Goal: Navigation & Orientation: Find specific page/section

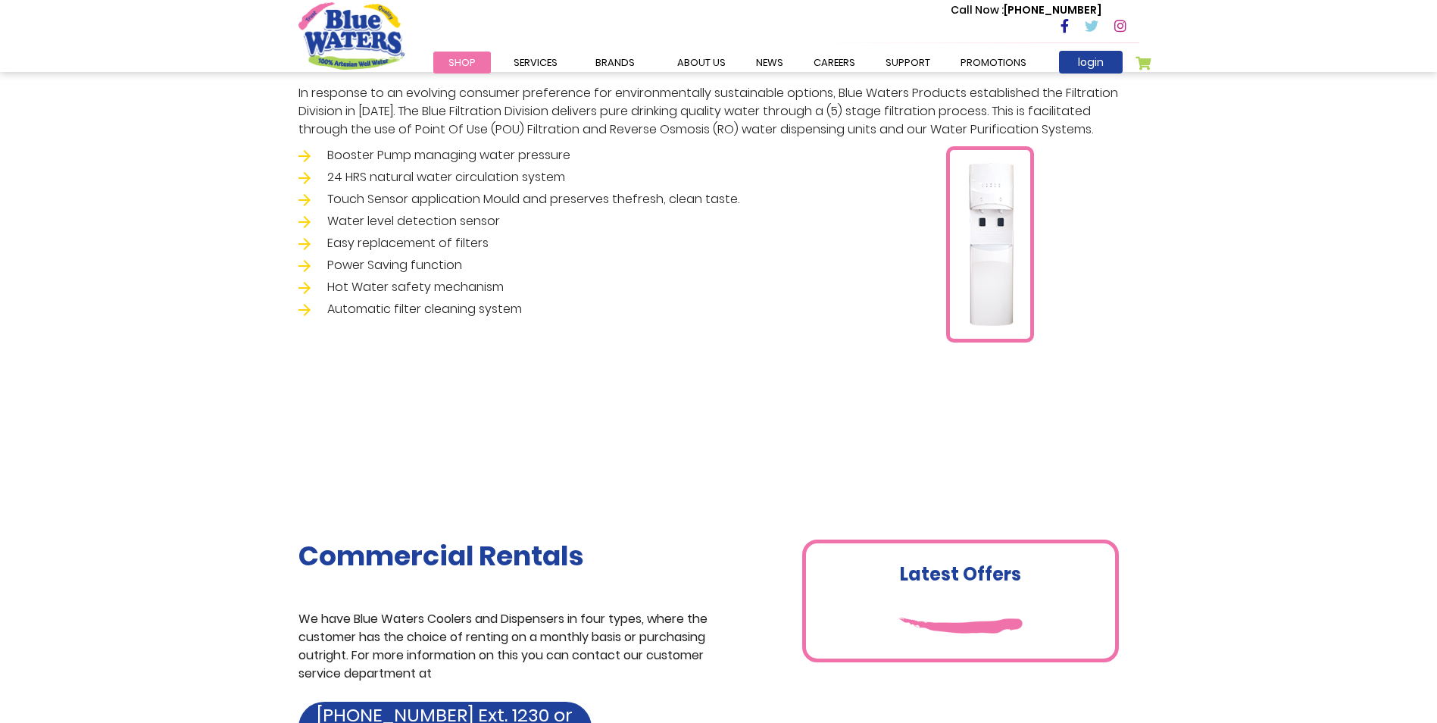
scroll to position [76, 0]
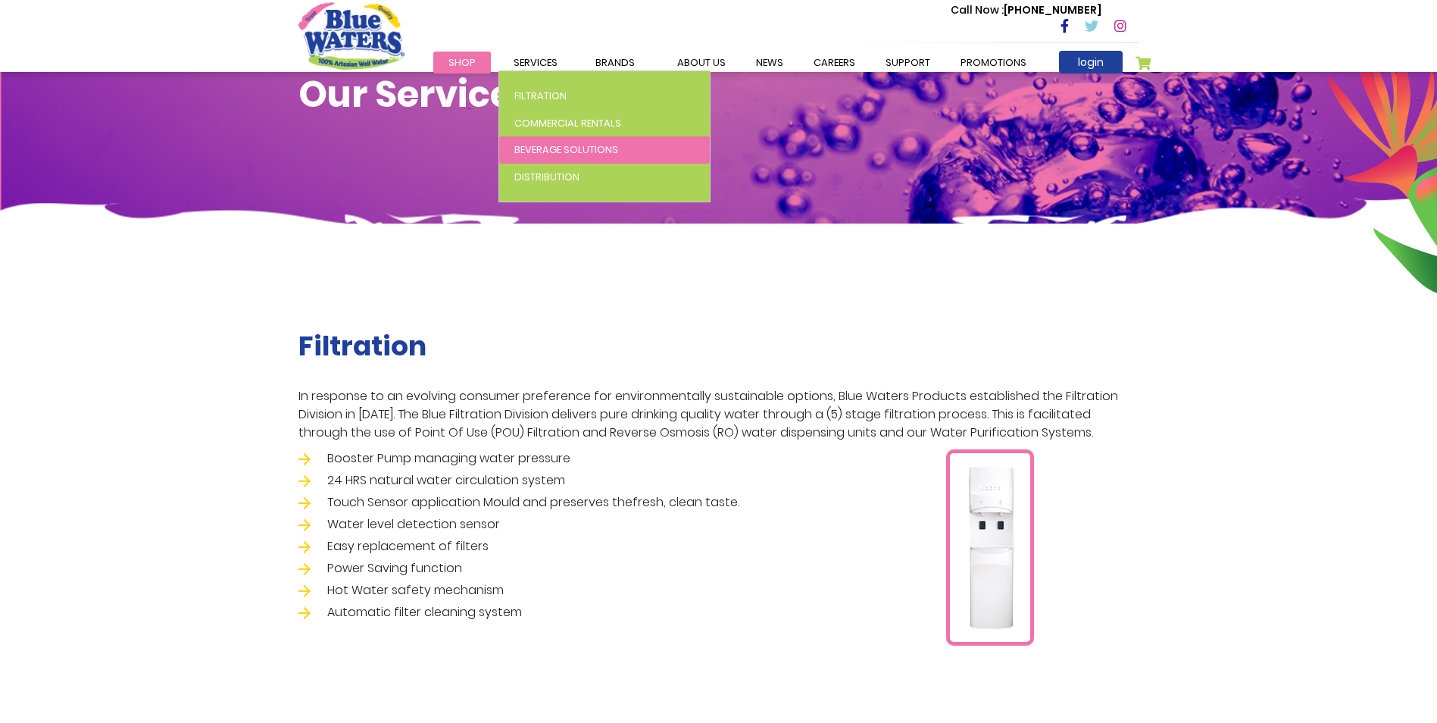
click at [548, 150] on span "Beverage Solutions" at bounding box center [566, 149] width 104 height 14
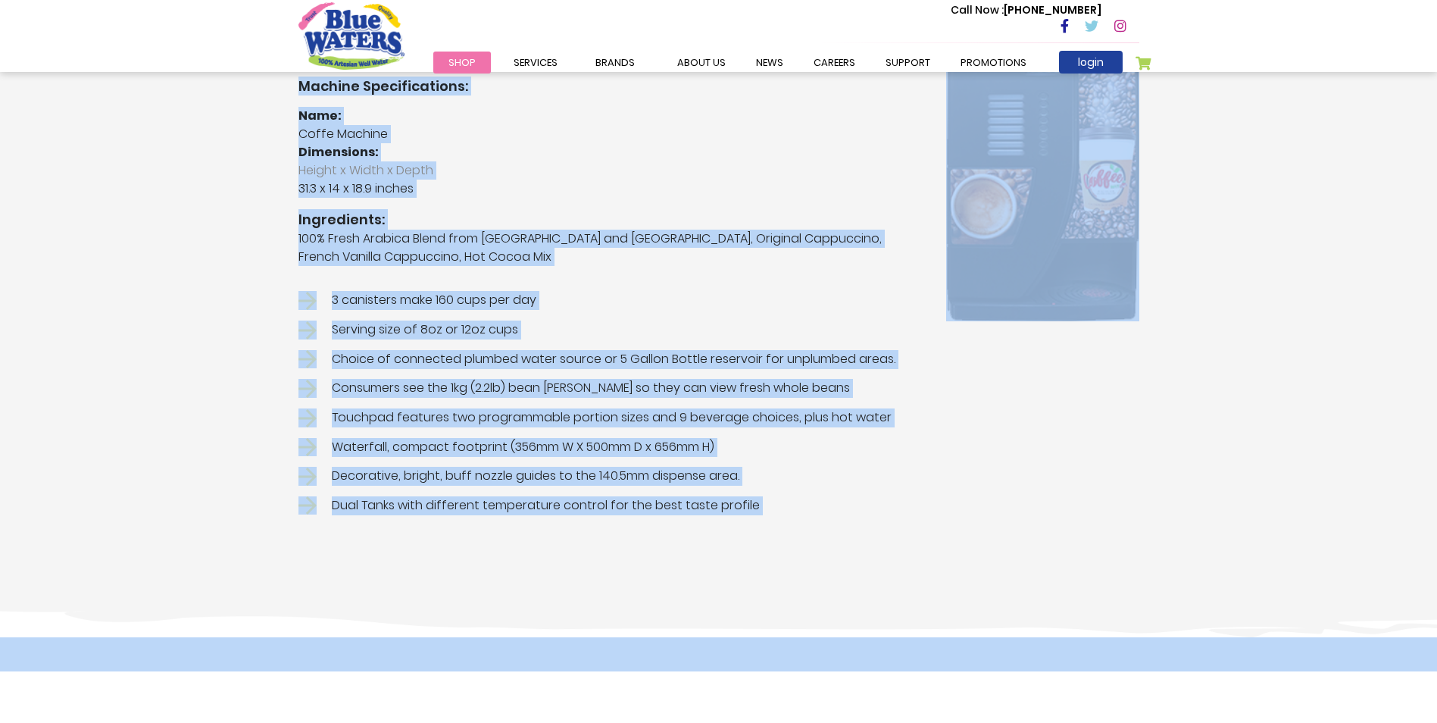
scroll to position [501, 0]
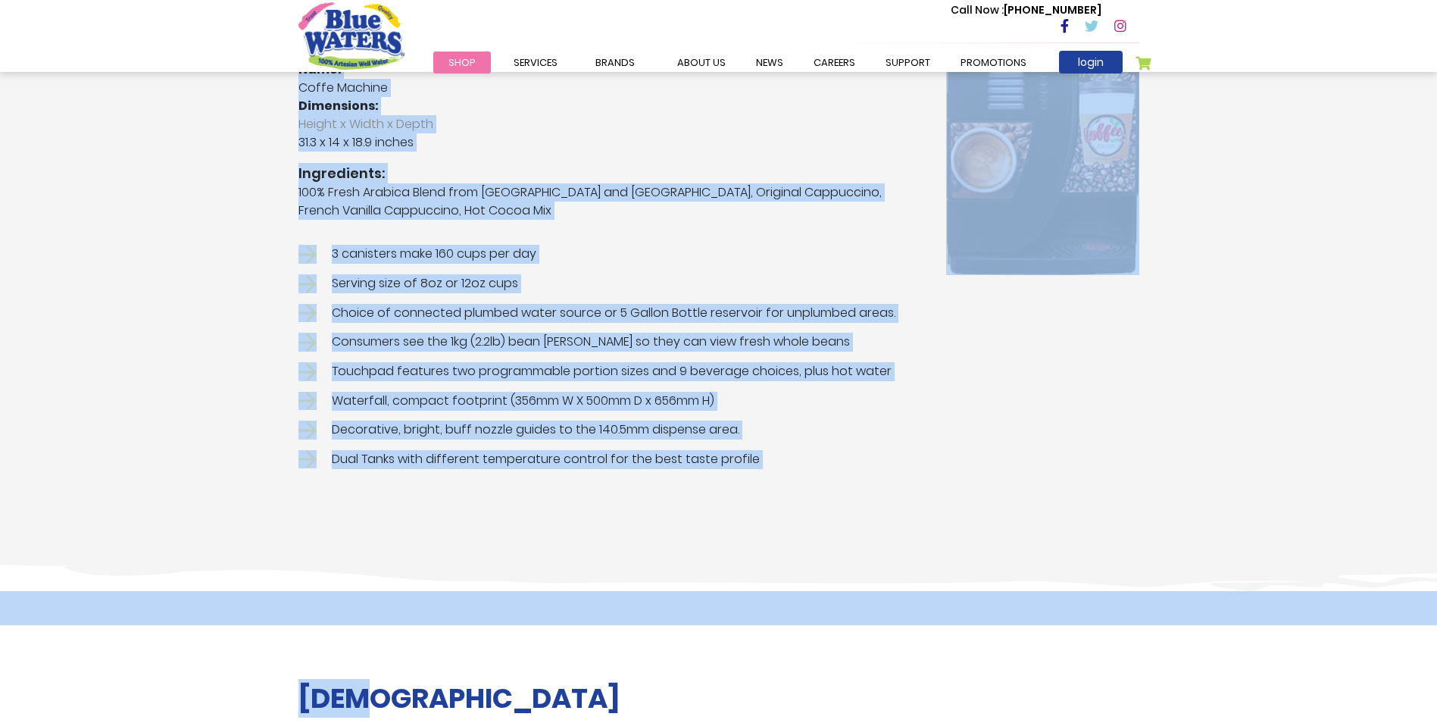
drag, startPoint x: 300, startPoint y: 411, endPoint x: 774, endPoint y: 469, distance: 477.8
click at [774, 469] on div "Coffee WitLuv Flavour options Espresso, Americano, Cappuccino, French Vanilla C…" at bounding box center [611, 182] width 648 height 586
drag, startPoint x: 774, startPoint y: 469, endPoint x: 700, endPoint y: 472, distance: 74.3
copy div "Coffee WitLuv Flavour options Espresso, Americano, Cappuccino, French Vanilla C…"
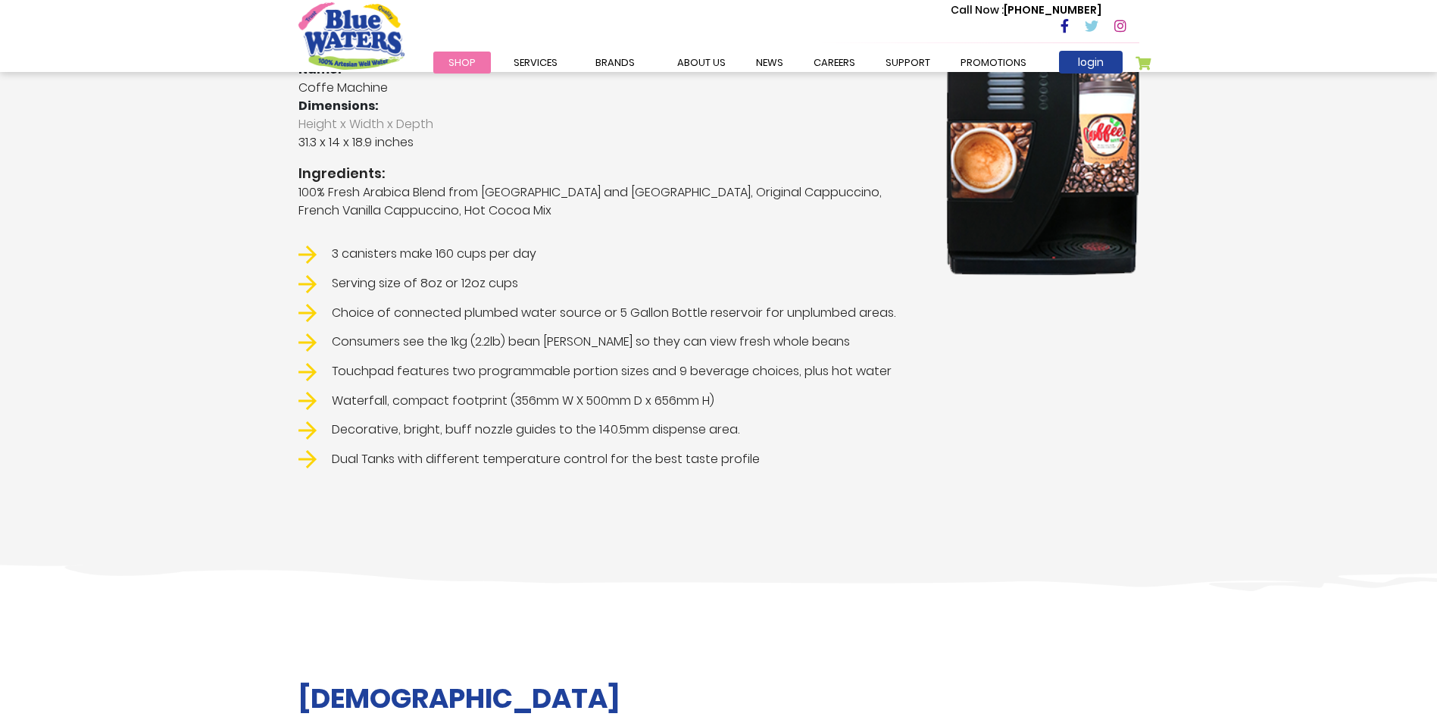
click at [1093, 549] on div "Coffee WitLuv Flavour options Espresso, Americano, Cappuccino, French Vanilla C…" at bounding box center [718, 194] width 1437 height 793
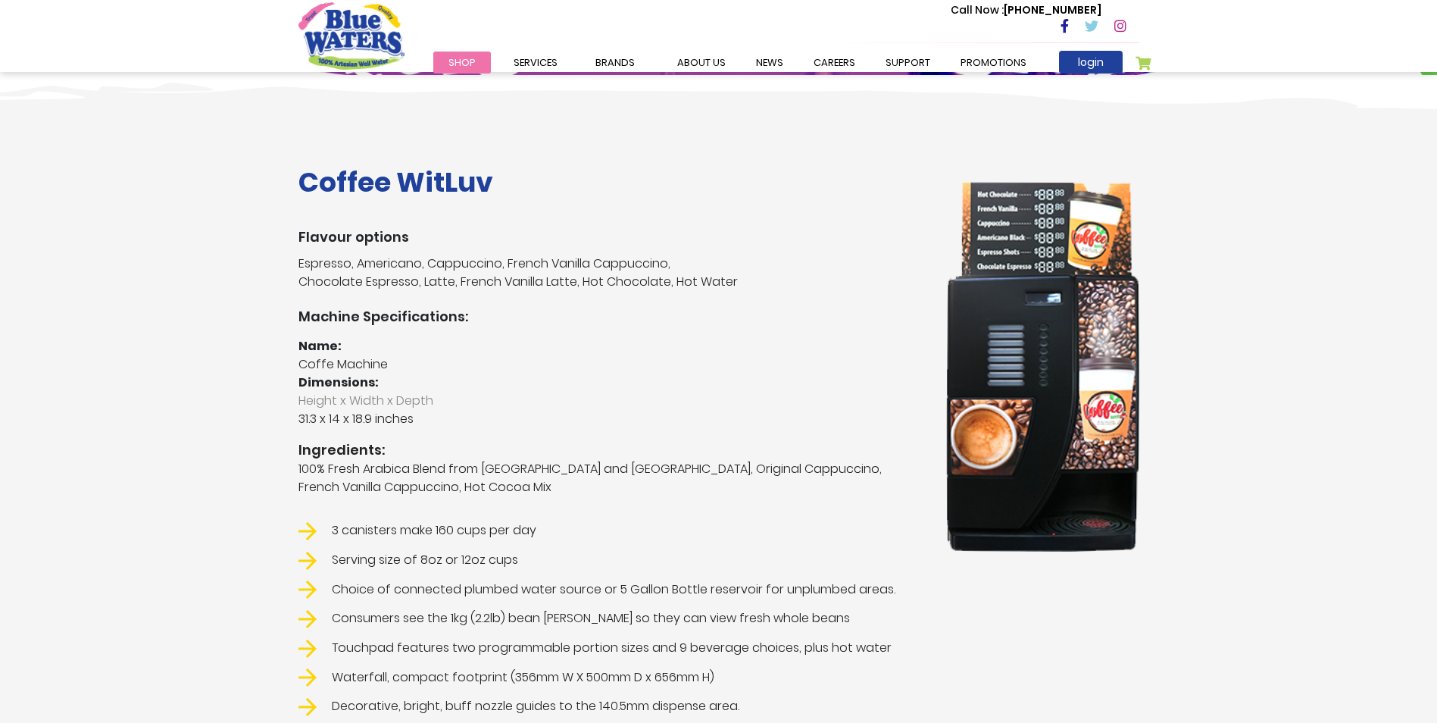
scroll to position [198, 0]
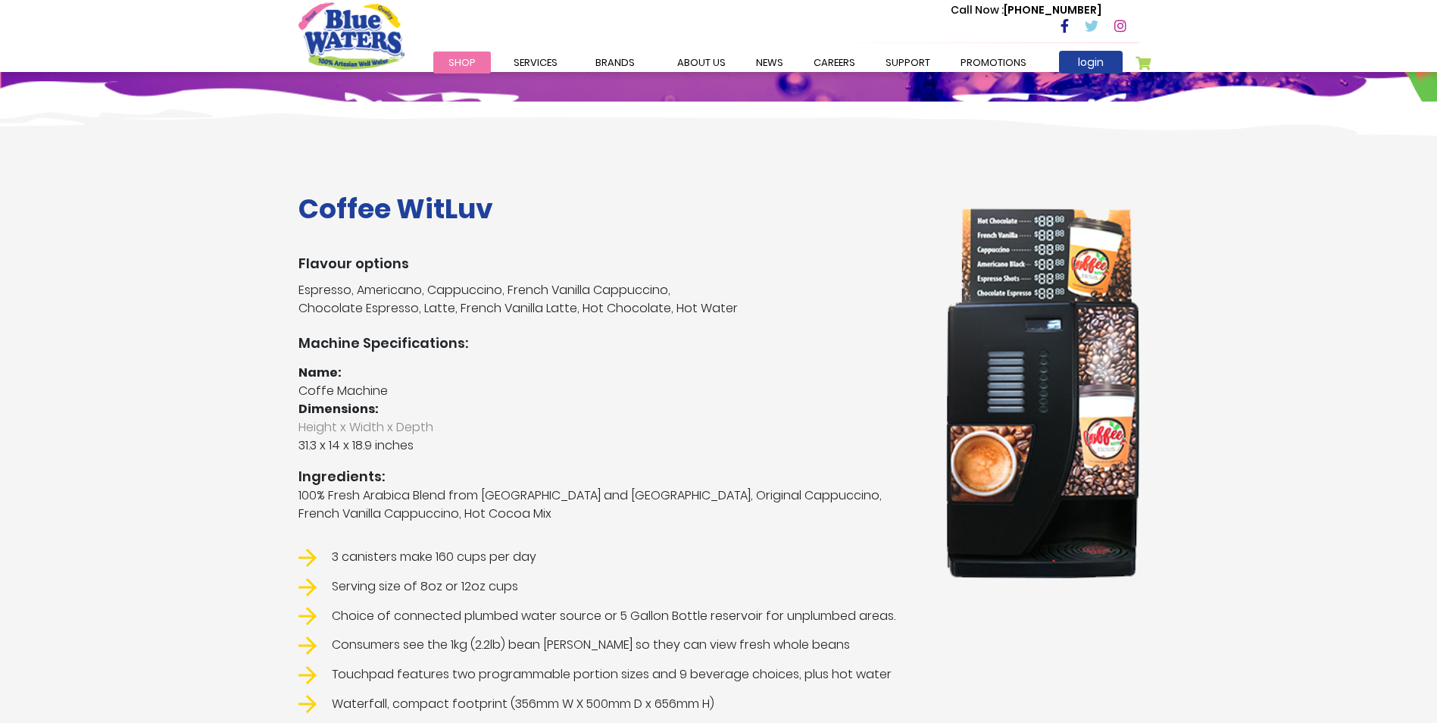
click at [624, 68] on li "Brands Blue Waters Alkaline Water Cran+ Juse Caribbean Traditions Tampico Blue …" at bounding box center [615, 62] width 70 height 18
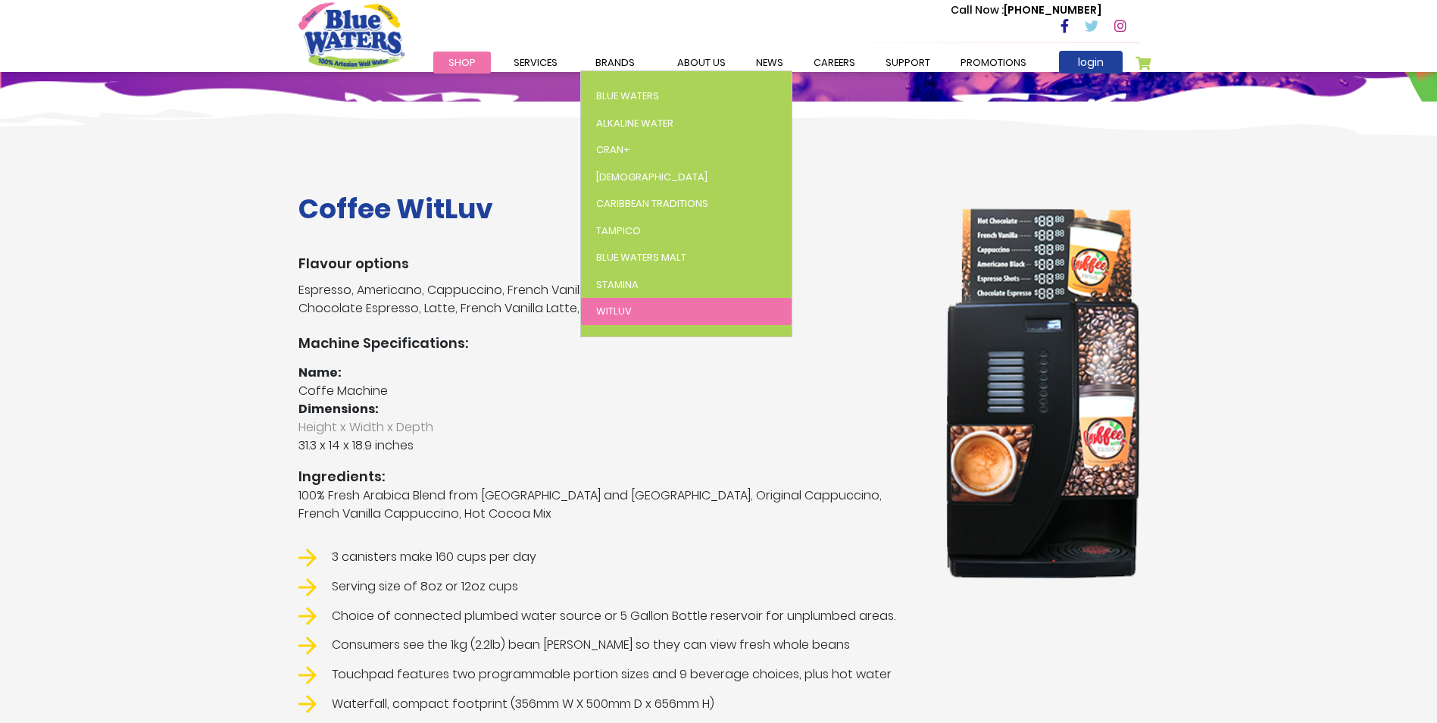
click at [599, 310] on span "WitLuv" at bounding box center [614, 311] width 36 height 14
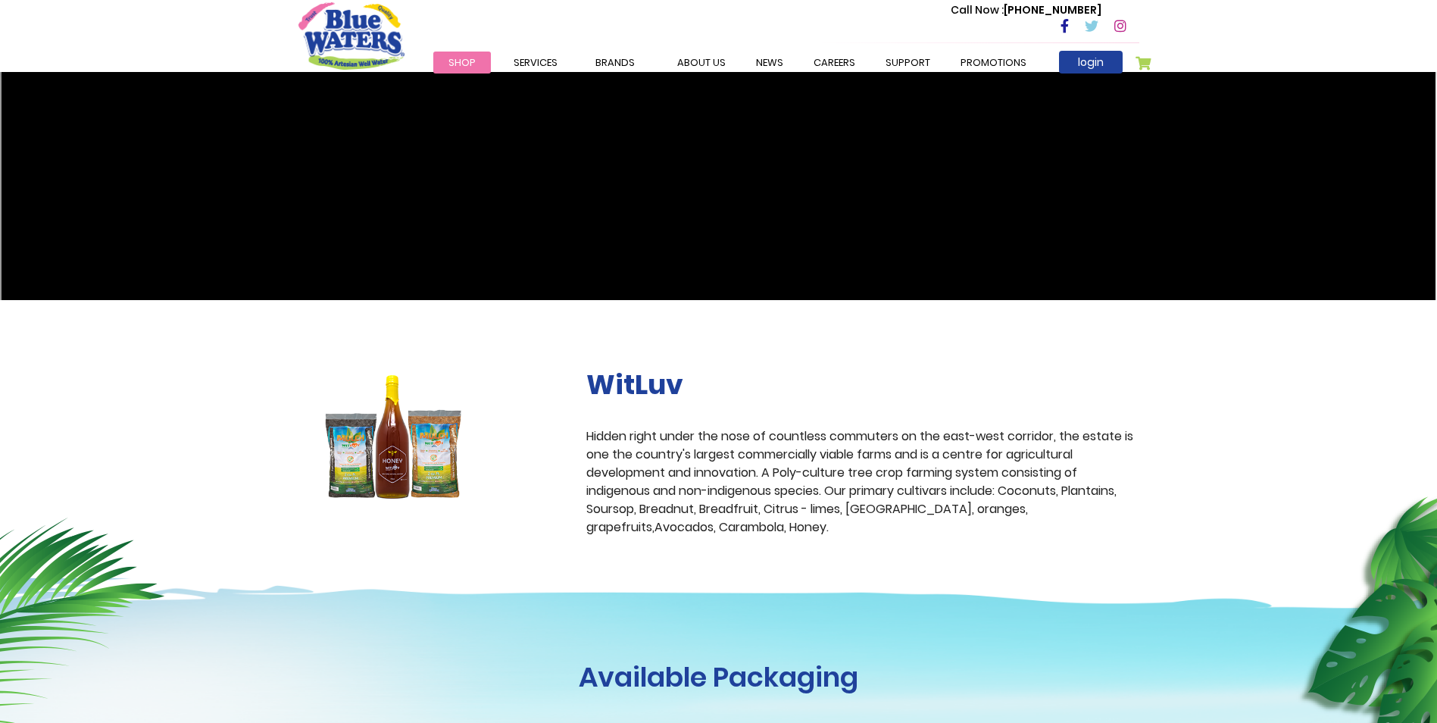
scroll to position [76, 0]
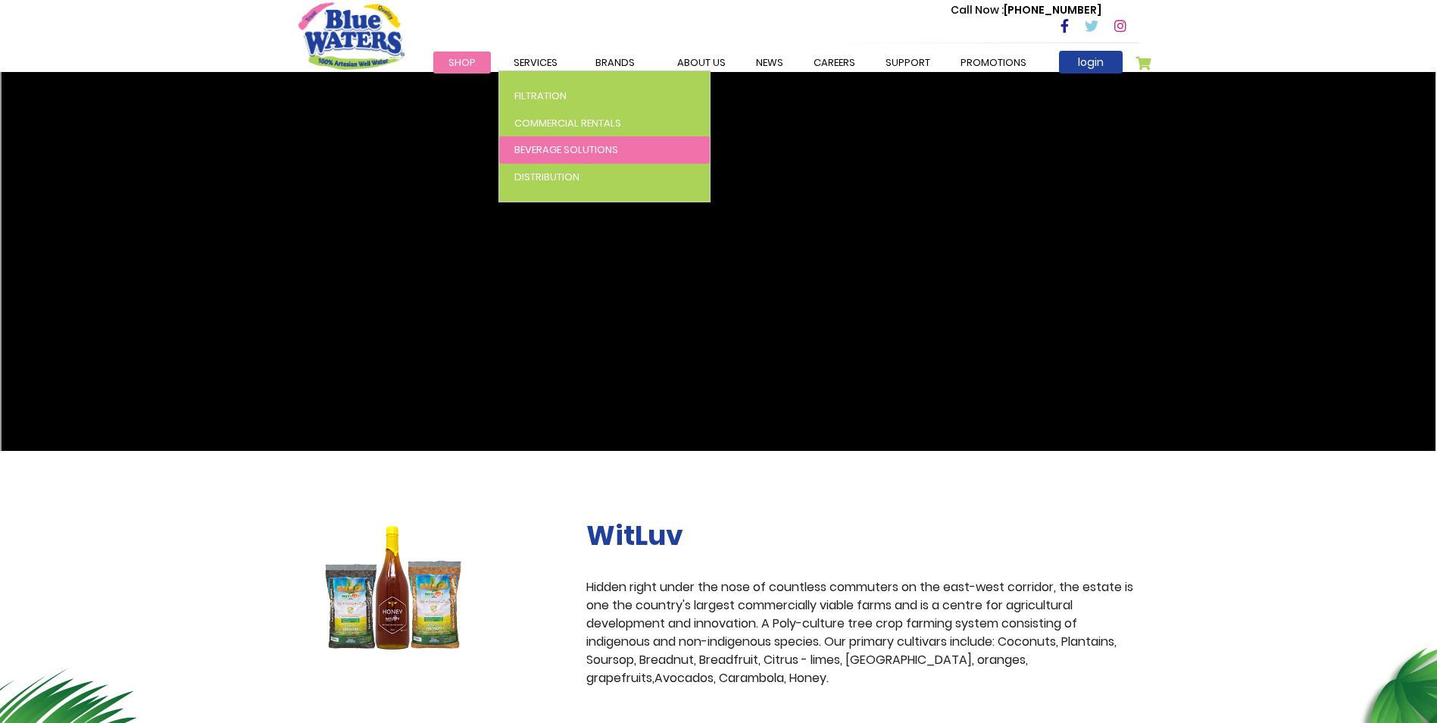
click at [512, 149] on link "Beverage Solutions" at bounding box center [604, 149] width 211 height 27
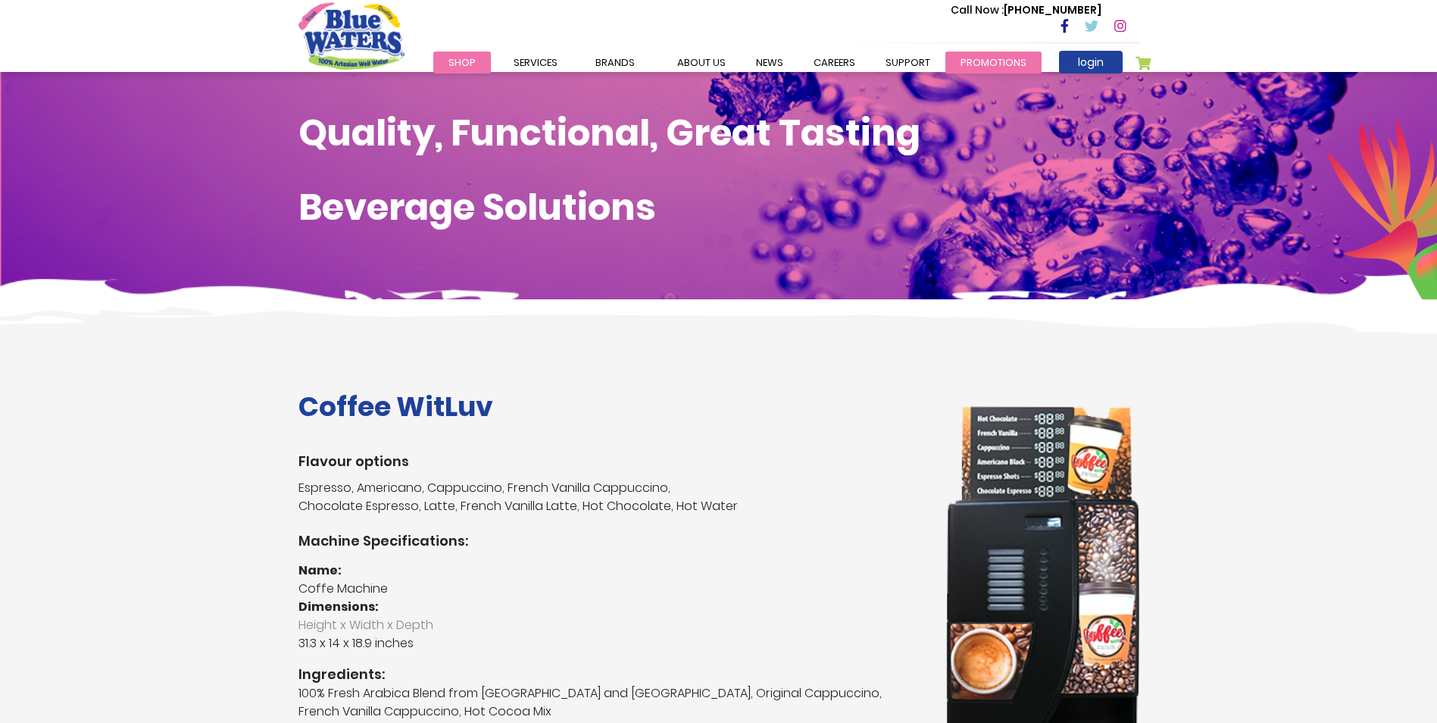
click at [982, 66] on link "Promotions" at bounding box center [994, 63] width 96 height 22
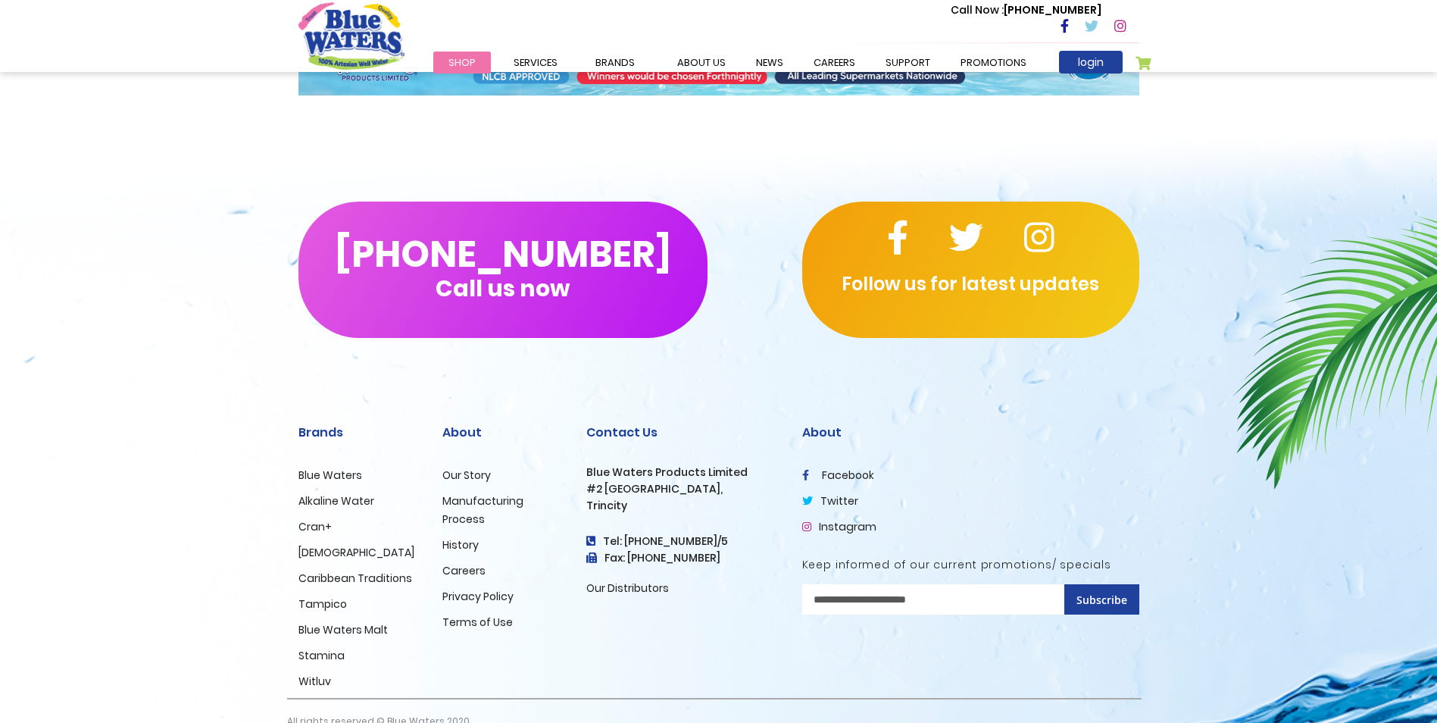
scroll to position [593, 0]
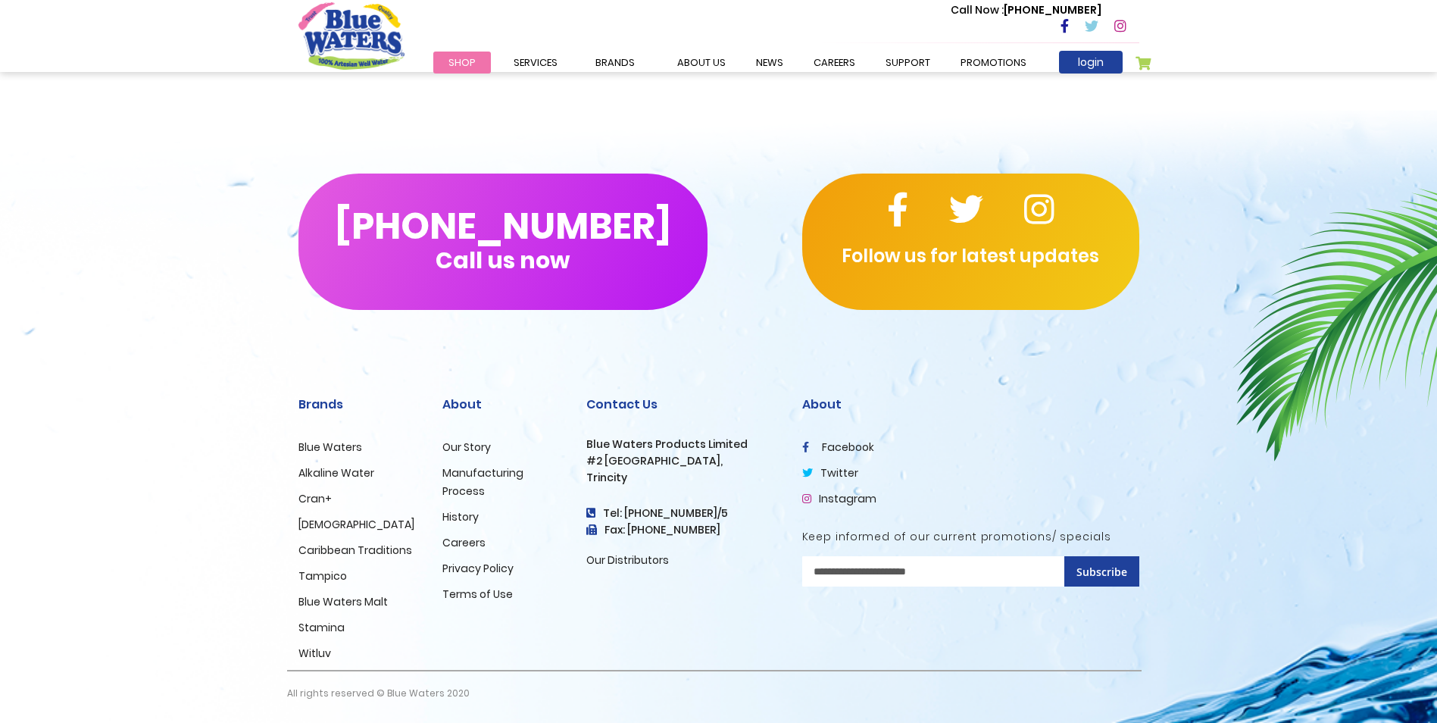
click at [324, 654] on link "Witluv" at bounding box center [315, 653] width 33 height 15
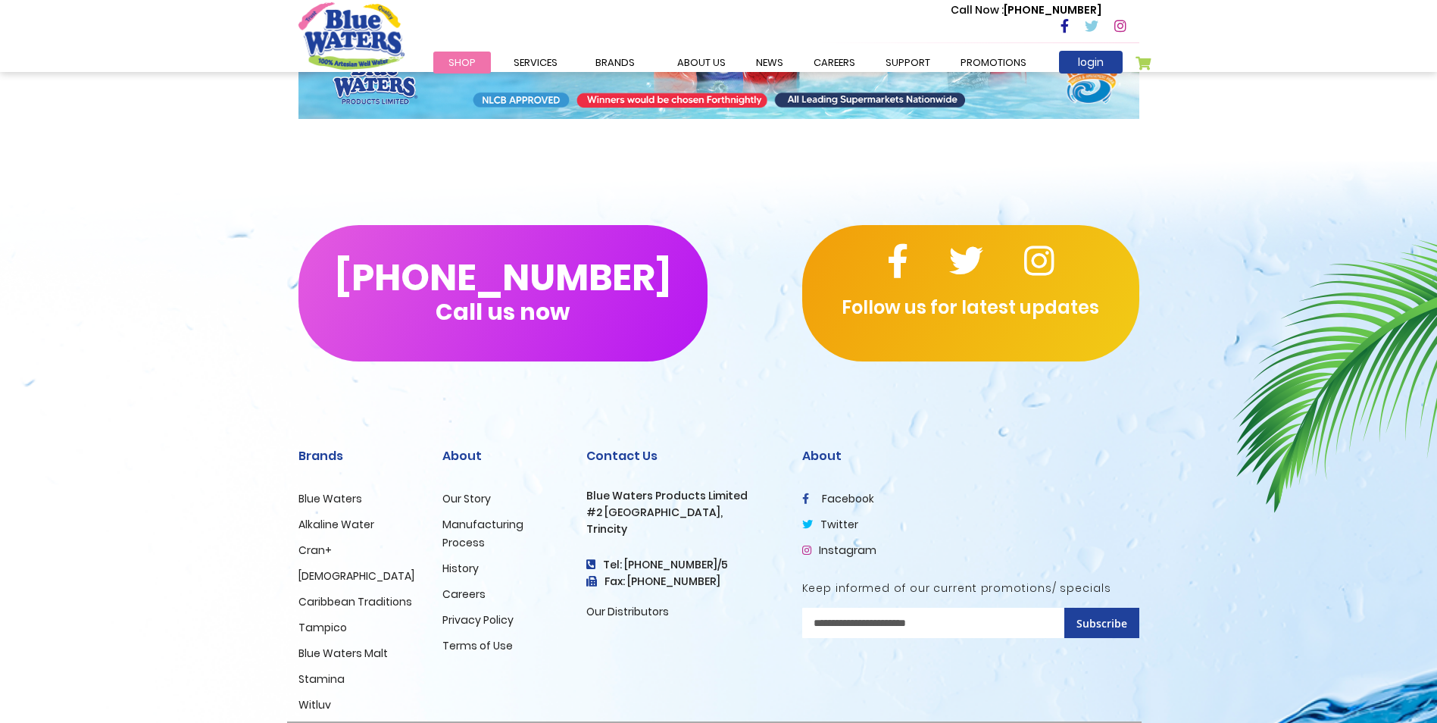
scroll to position [441, 0]
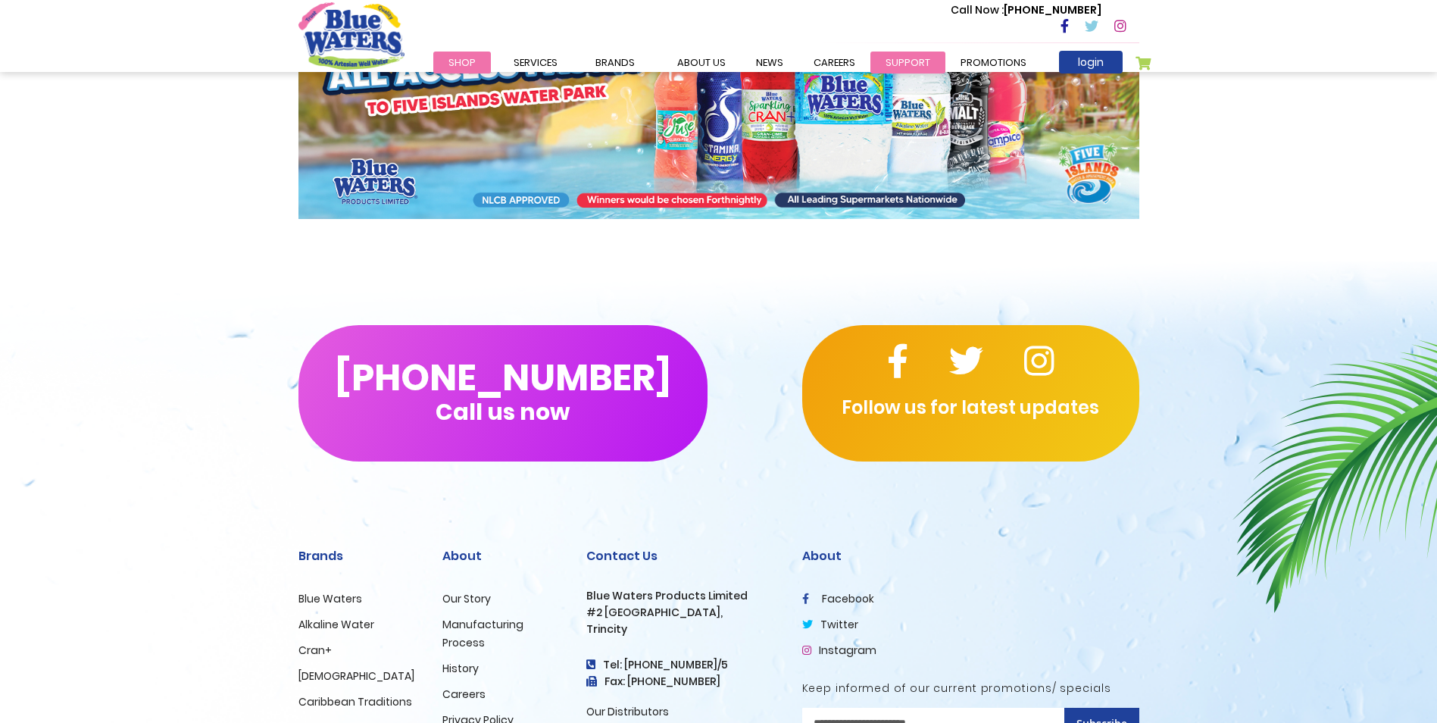
click at [880, 66] on link "support" at bounding box center [908, 63] width 75 height 22
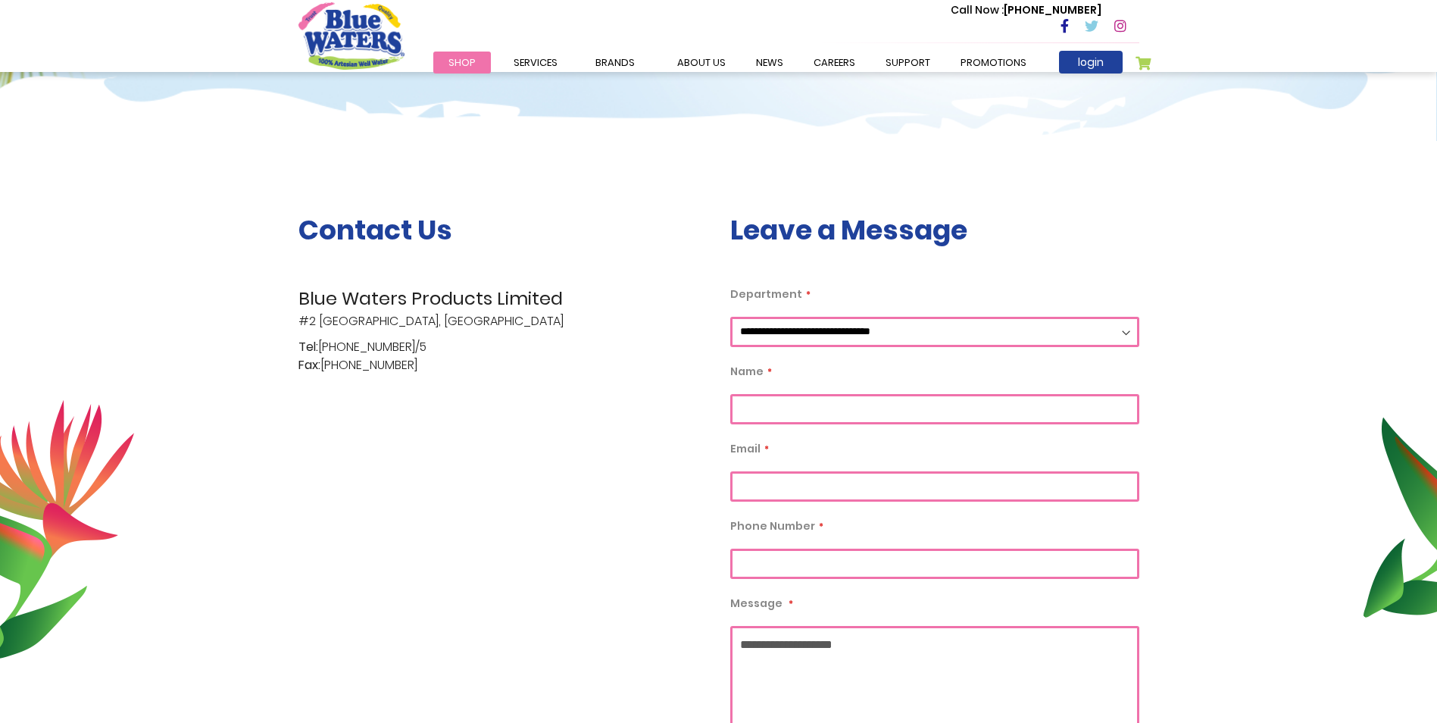
scroll to position [227, 0]
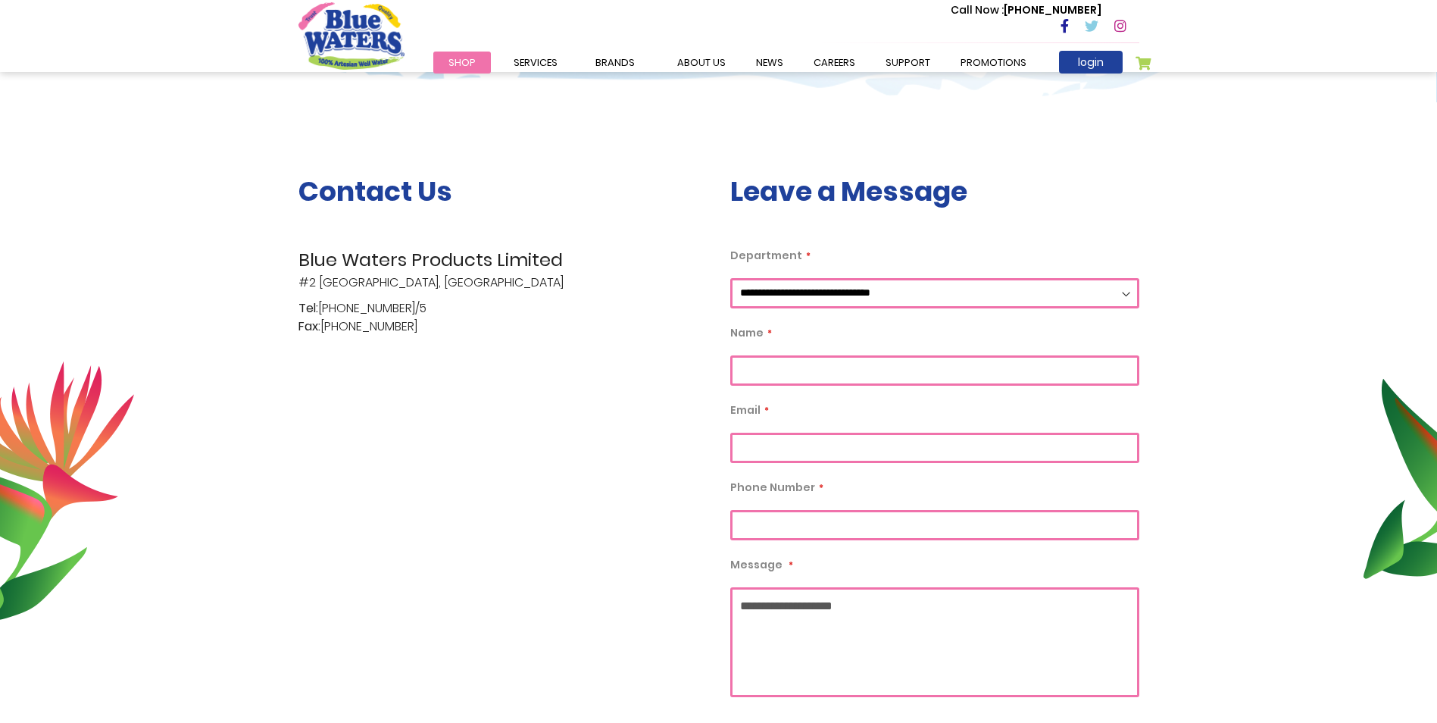
click at [1128, 296] on select "**********" at bounding box center [934, 293] width 409 height 30
click at [1200, 217] on div "**********" at bounding box center [718, 465] width 1437 height 727
click at [987, 66] on link "Promotions" at bounding box center [994, 63] width 96 height 22
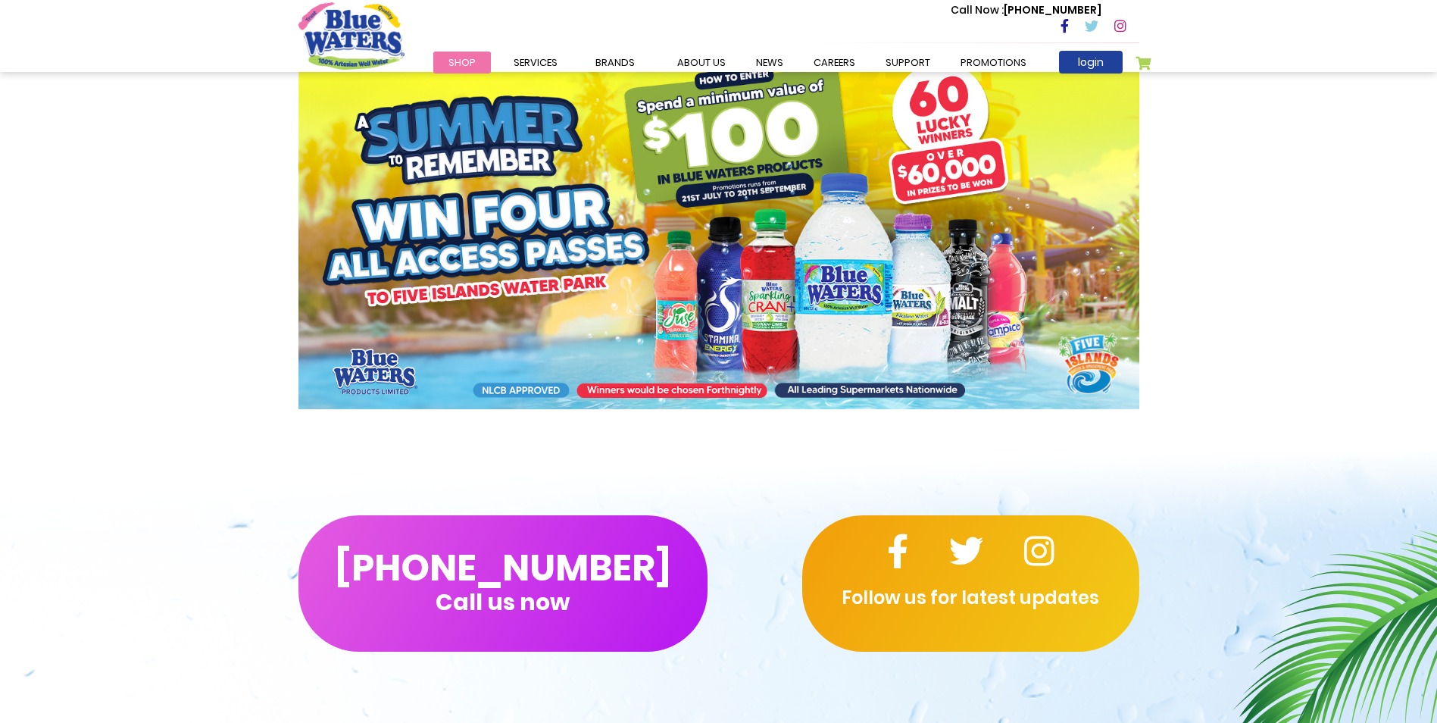
scroll to position [214, 0]
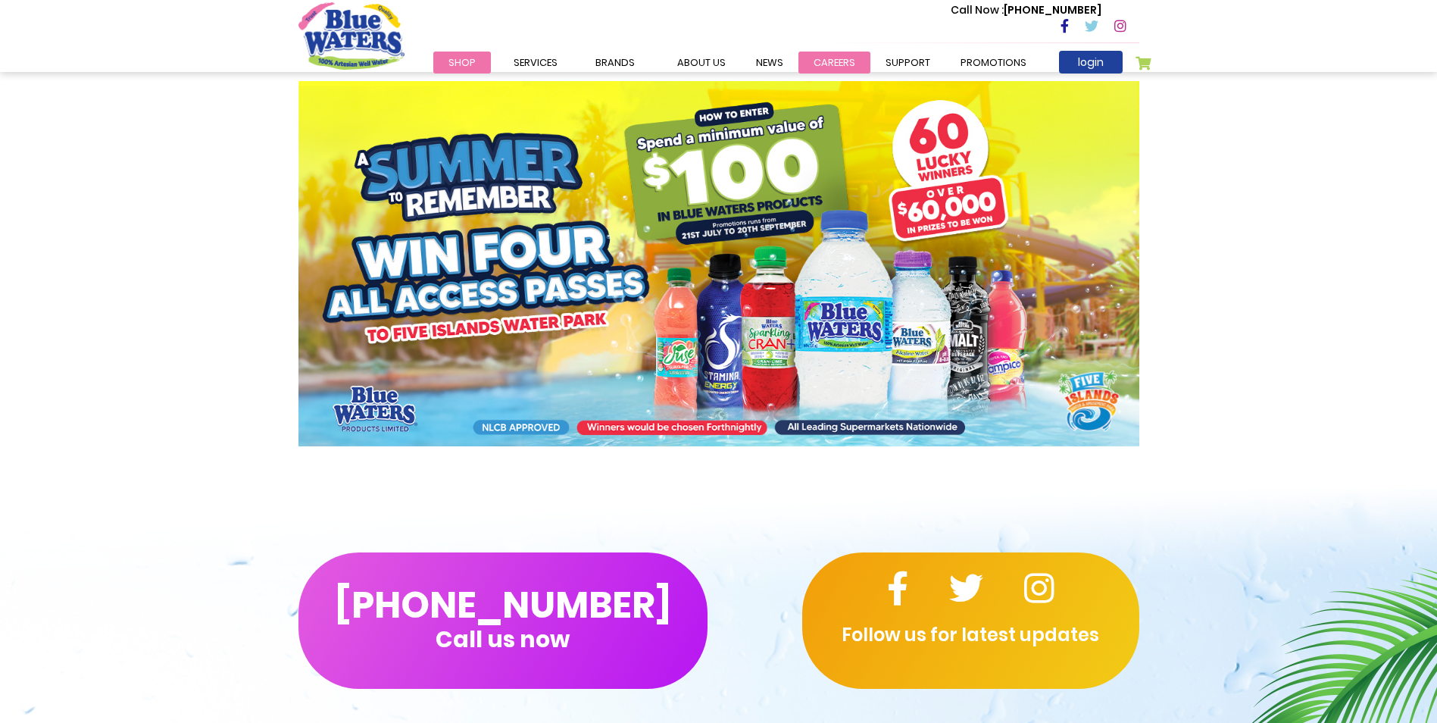
click at [837, 58] on link "careers" at bounding box center [835, 63] width 72 height 22
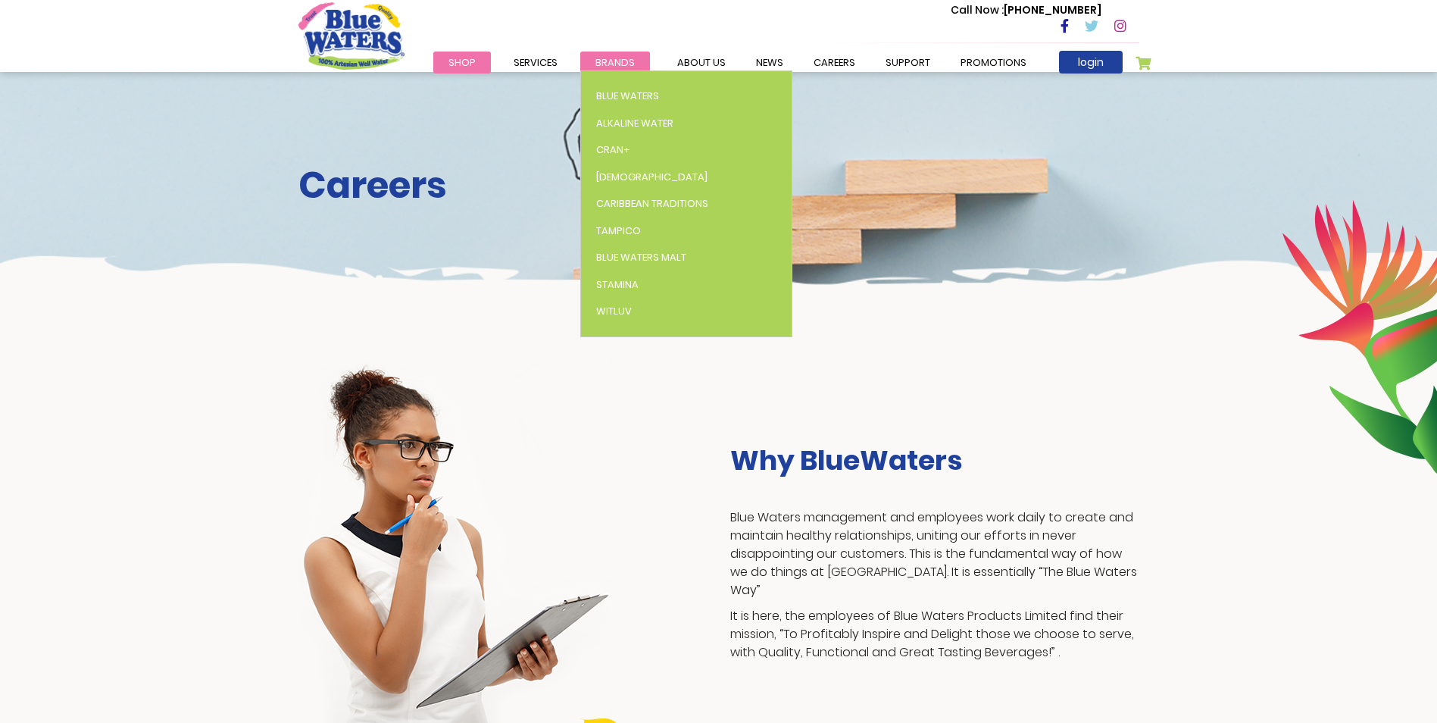
click at [611, 56] on span "Brands" at bounding box center [615, 62] width 39 height 14
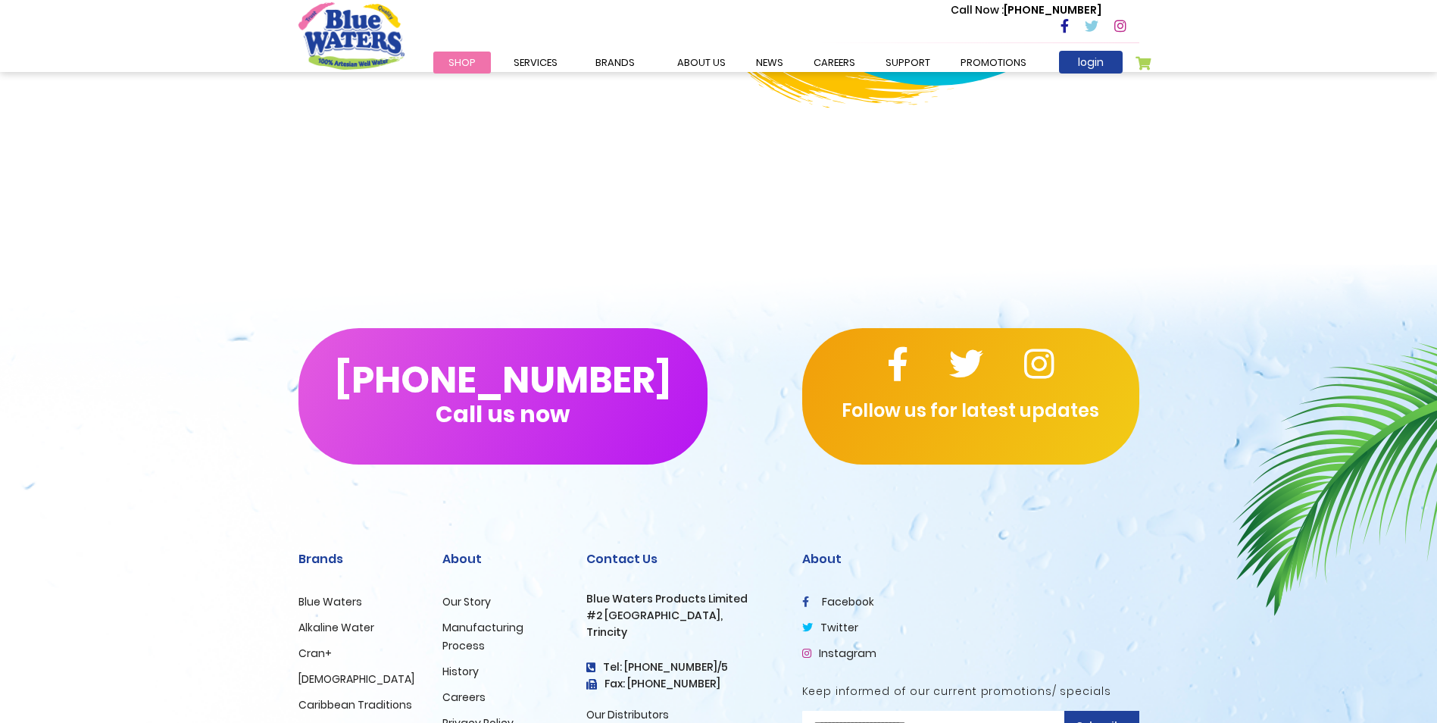
scroll to position [4852, 0]
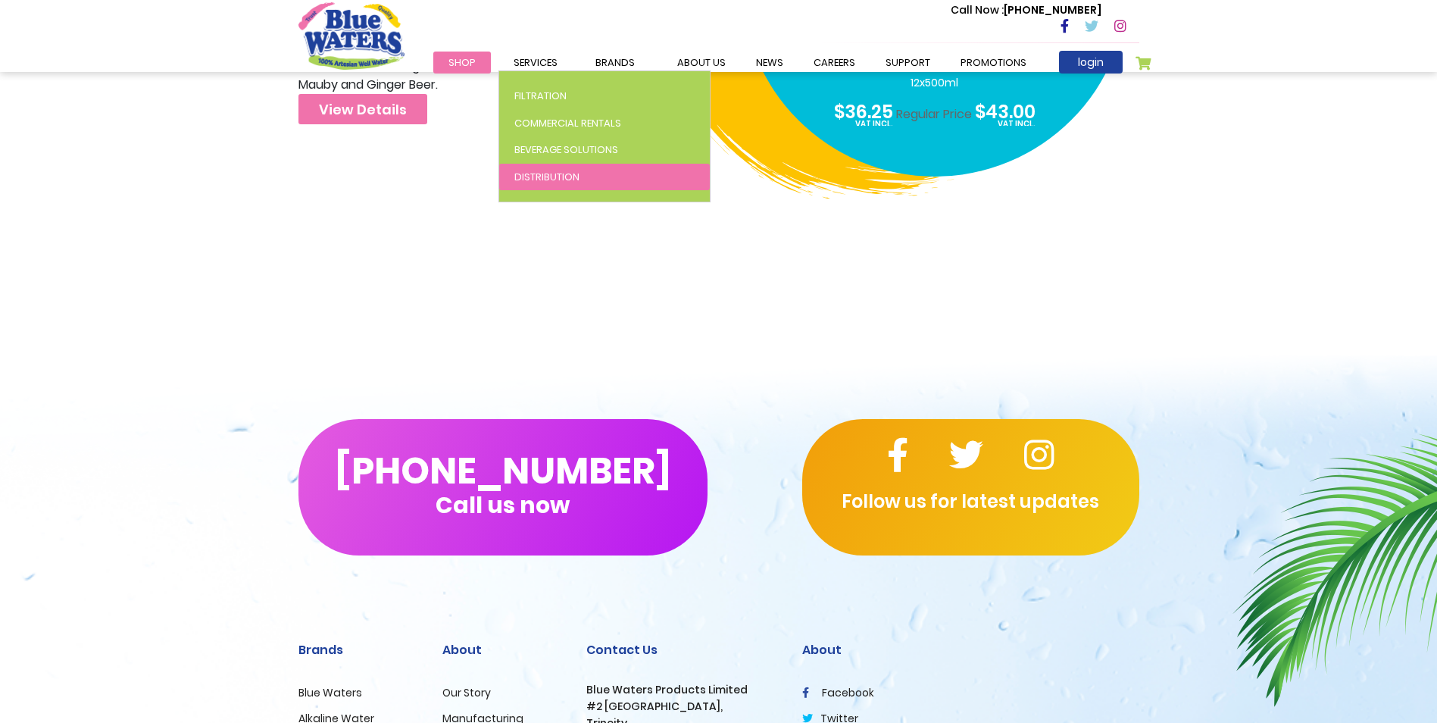
click at [511, 176] on link "Distribution" at bounding box center [604, 177] width 211 height 27
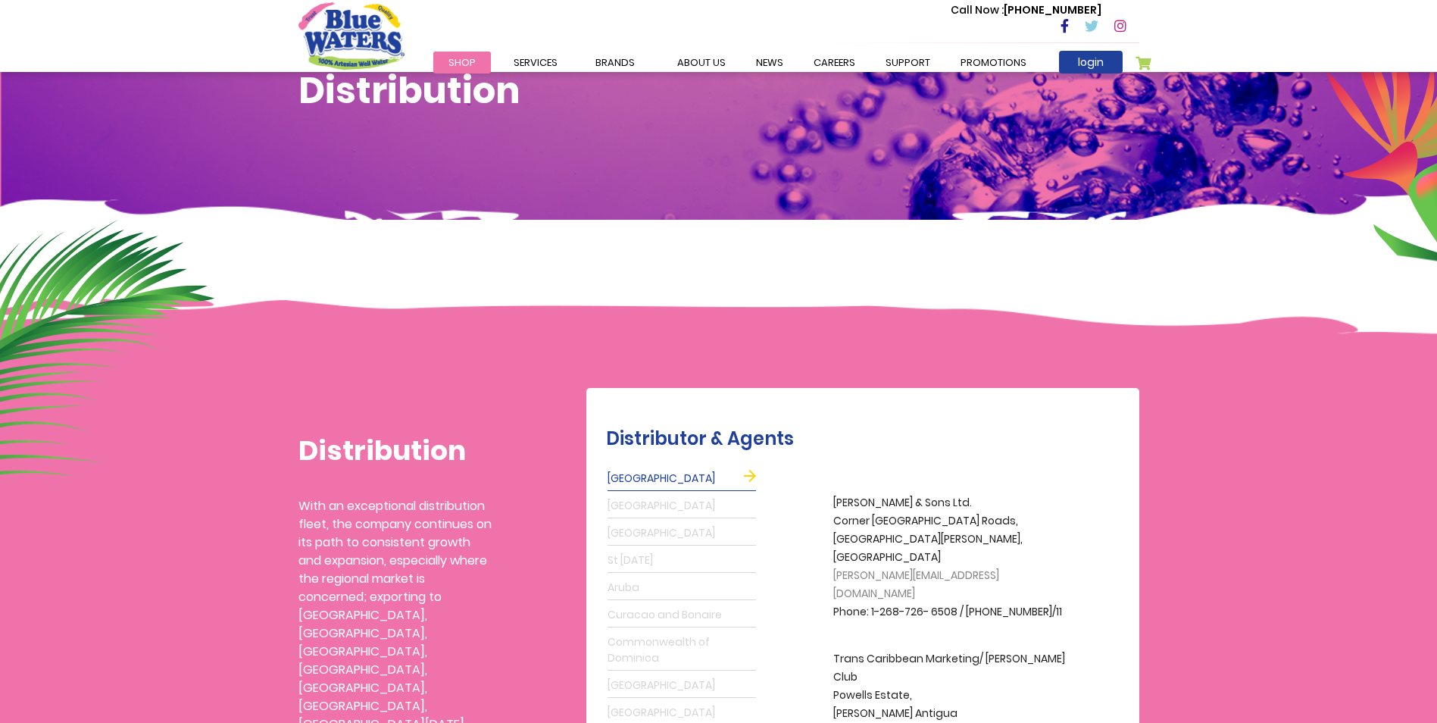
scroll to position [76, 0]
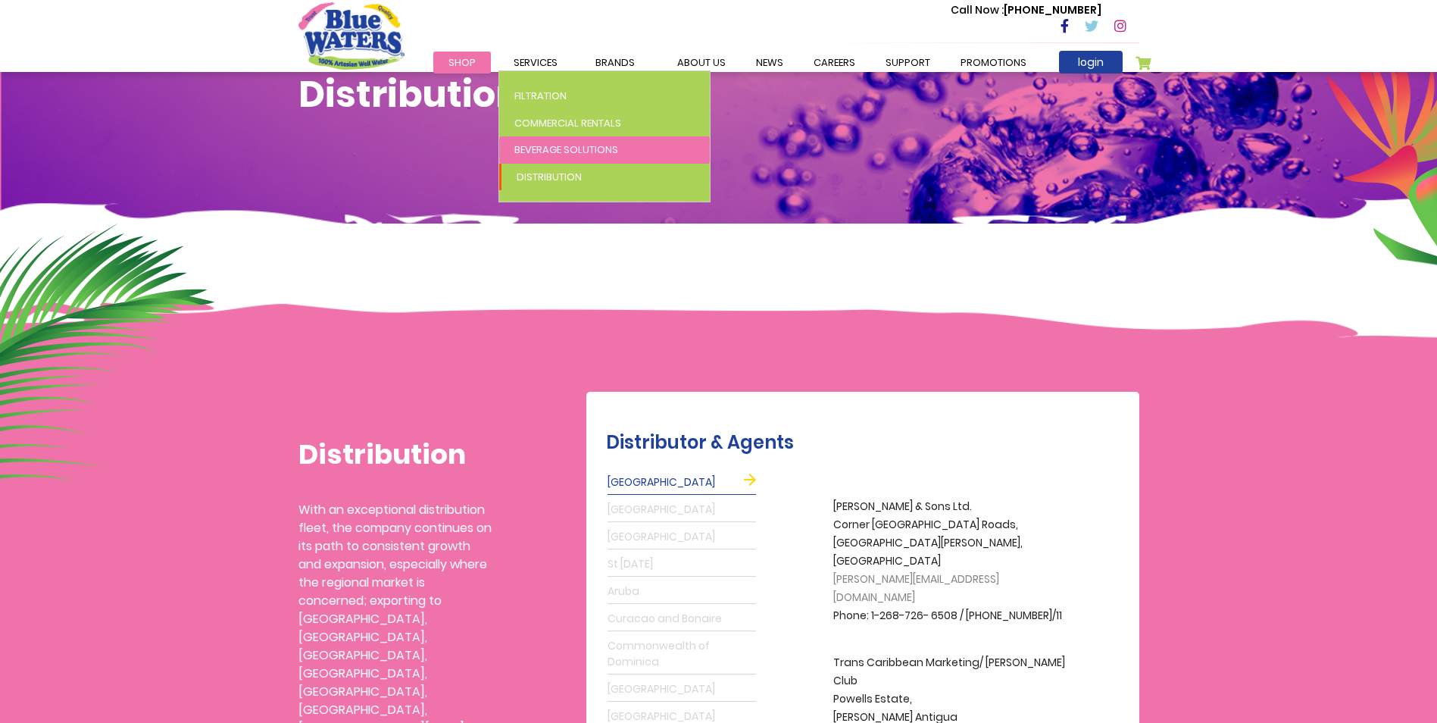
click at [548, 149] on span "Beverage Solutions" at bounding box center [566, 149] width 104 height 14
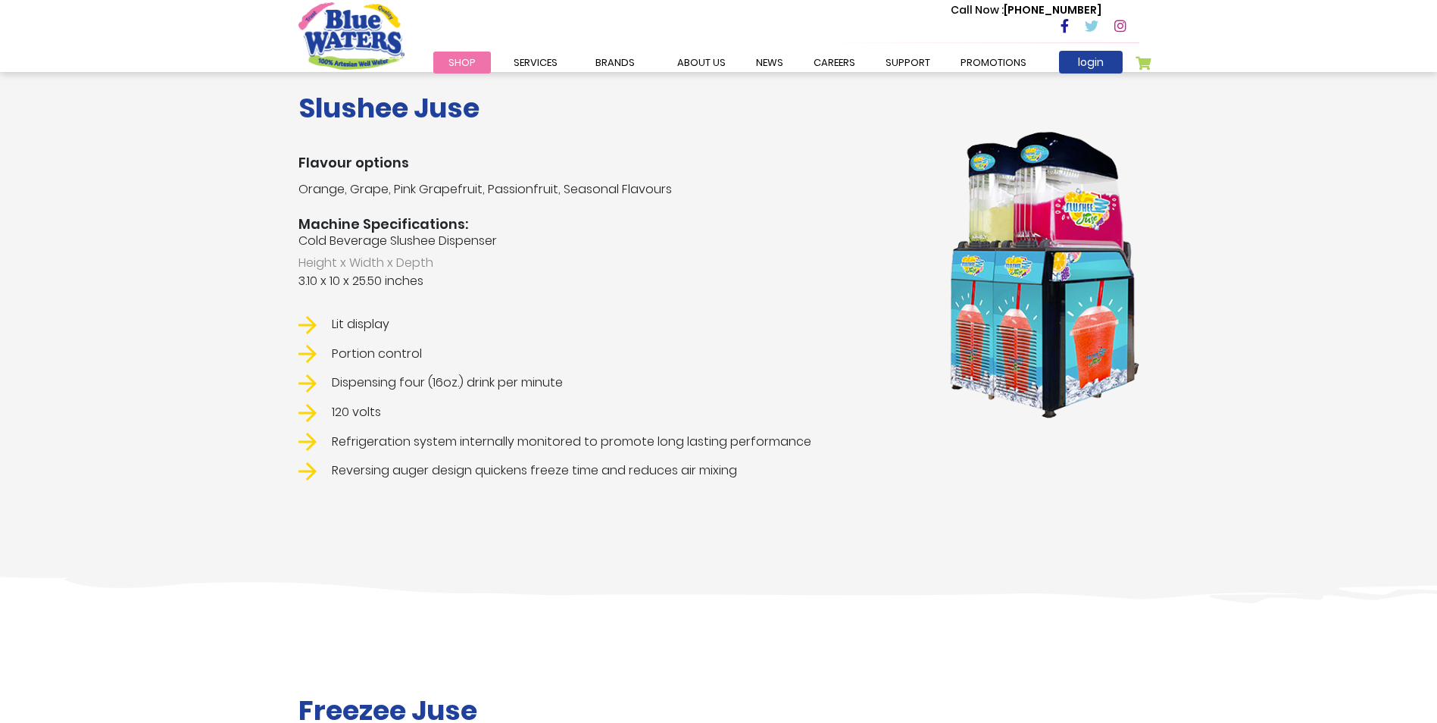
scroll to position [1628, 0]
